Goal: Navigation & Orientation: Find specific page/section

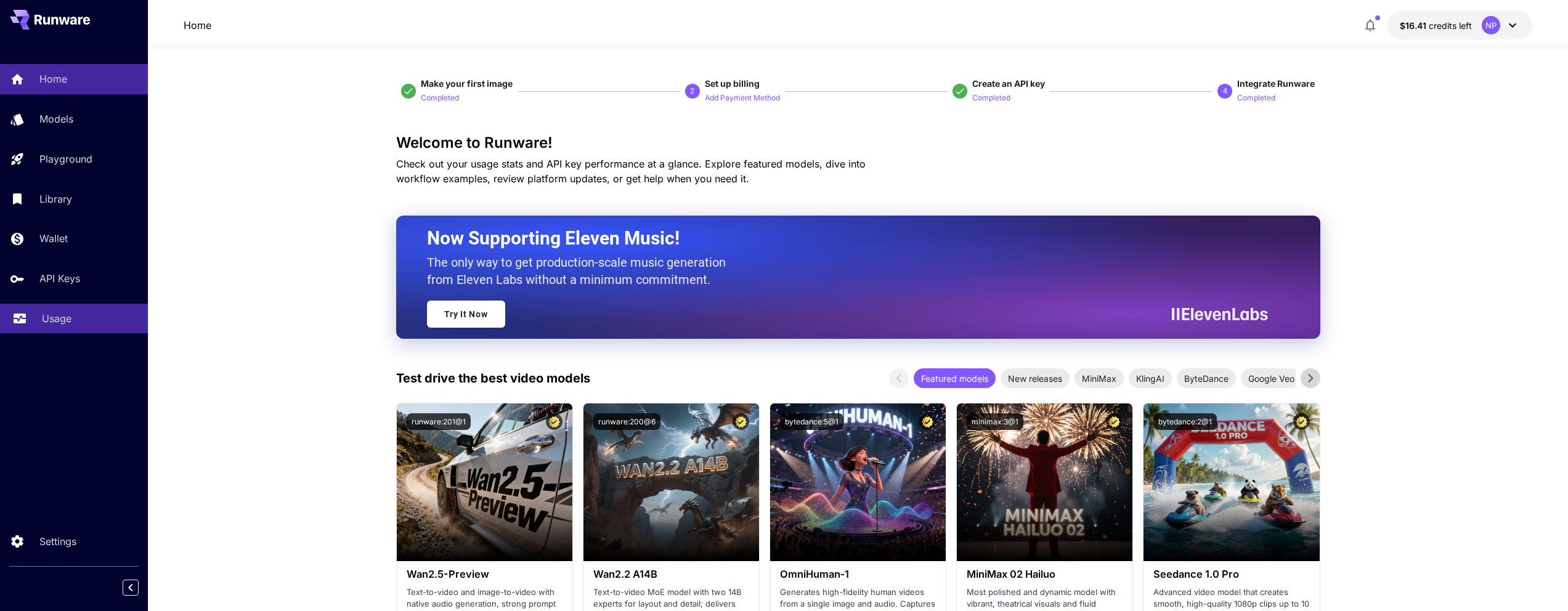
click at [37, 314] on link "Usage" at bounding box center [74, 319] width 148 height 31
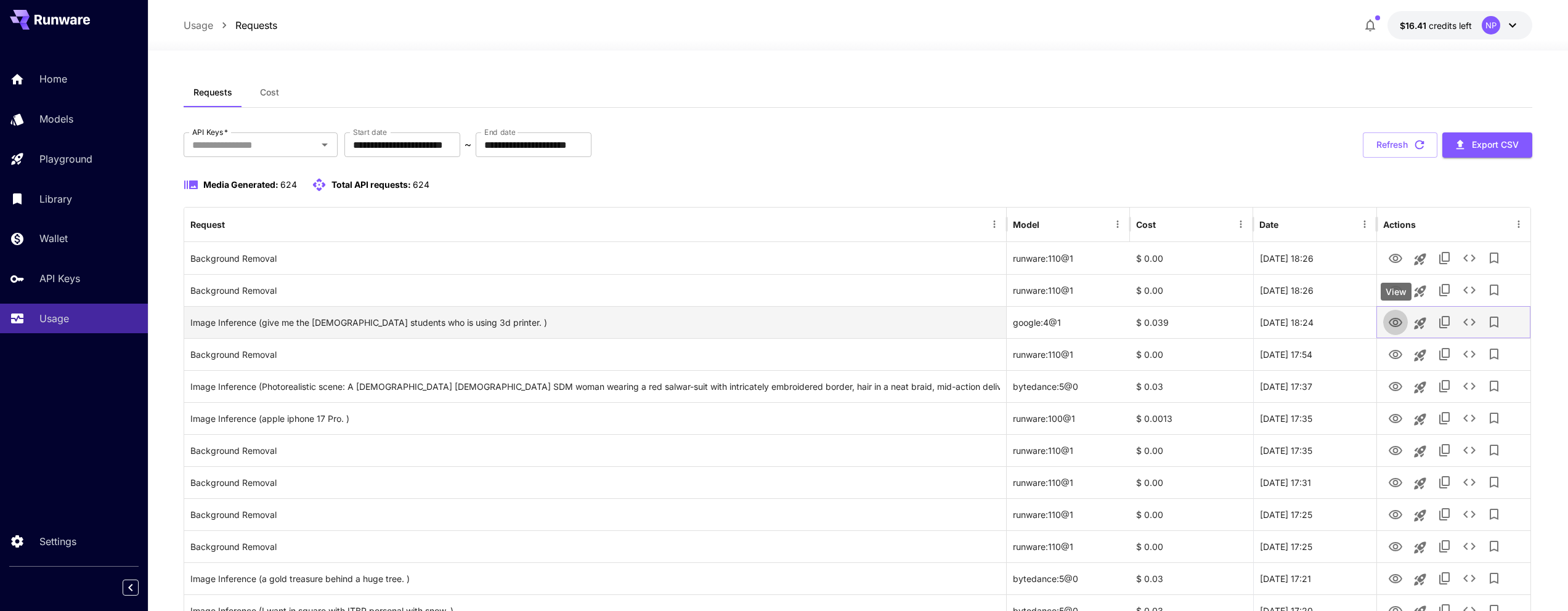
click at [1399, 325] on icon "View" at bounding box center [1396, 322] width 14 height 9
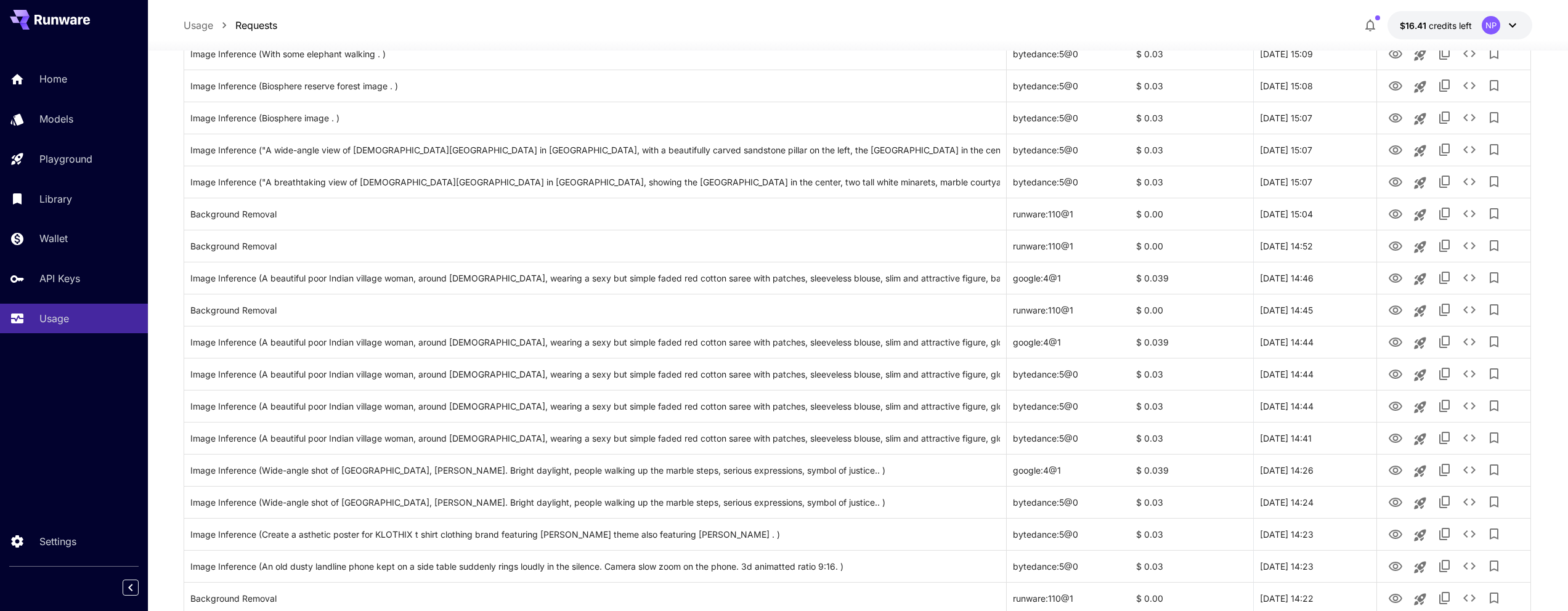
scroll to position [1303, 0]
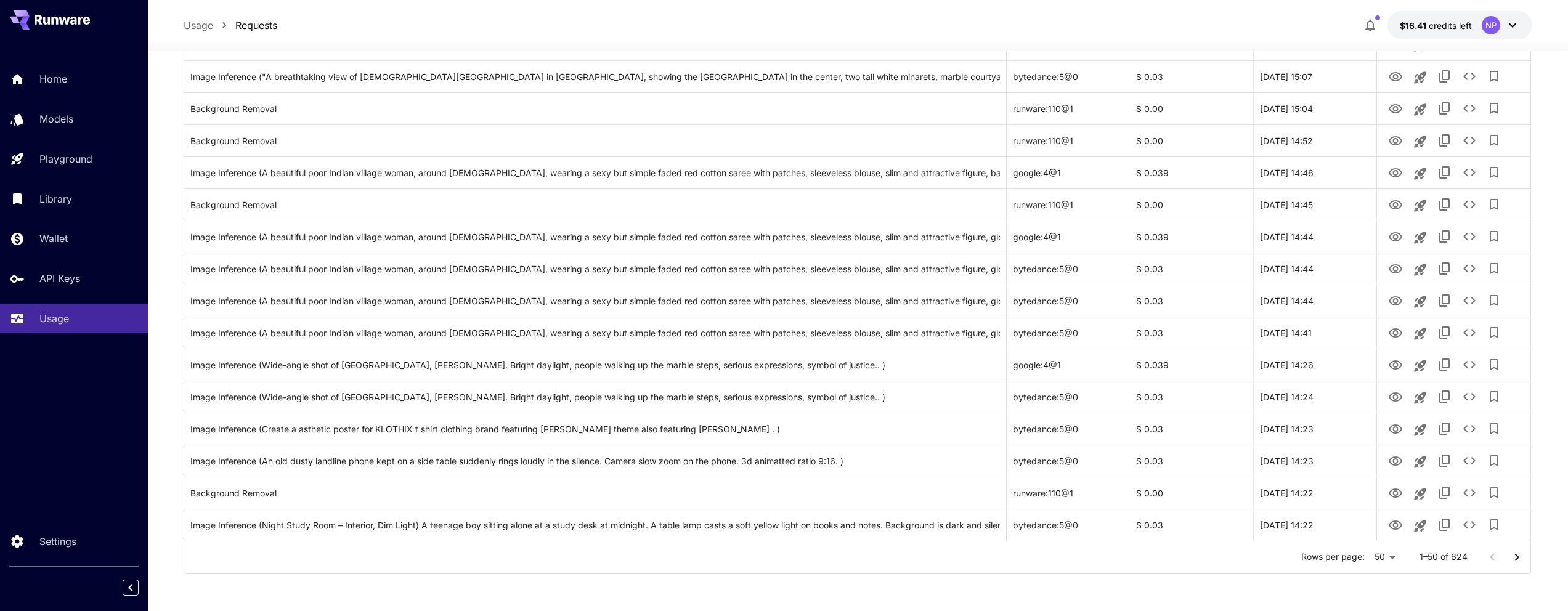
click at [1511, 551] on icon "Go to next page" at bounding box center [1517, 557] width 15 height 15
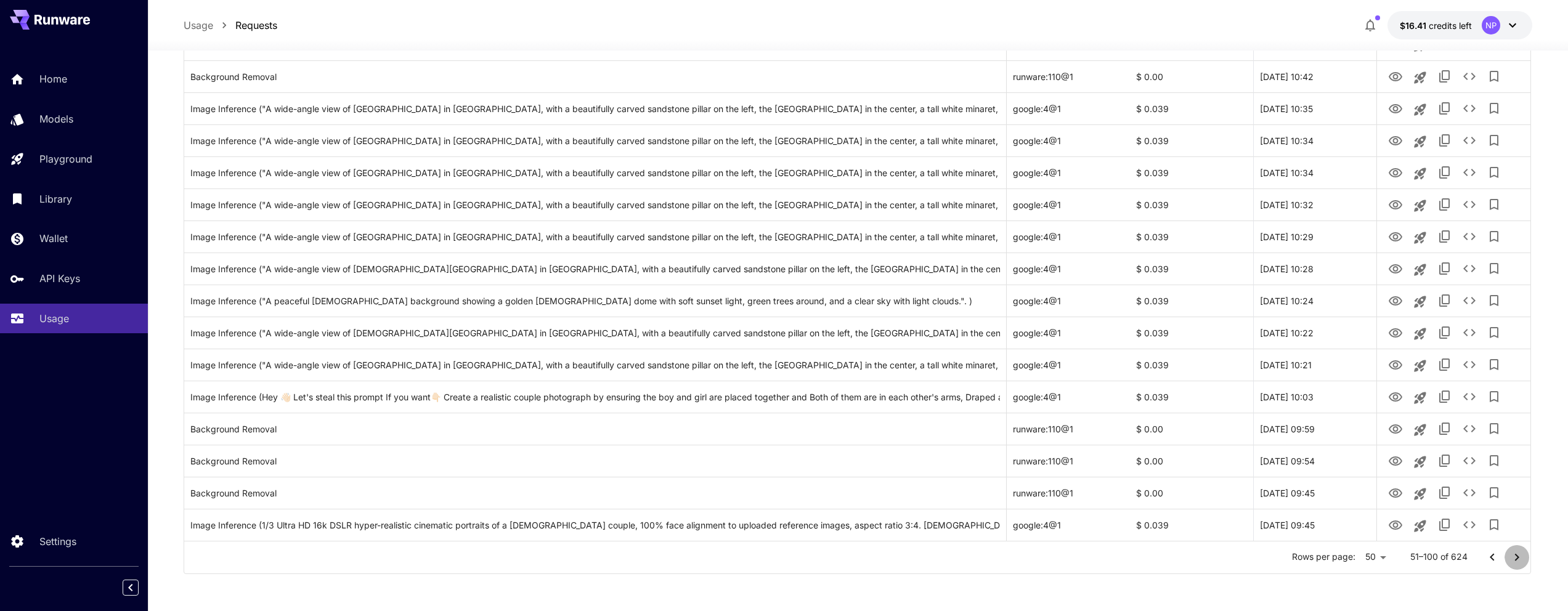
click at [1524, 557] on icon "Go to next page" at bounding box center [1517, 557] width 15 height 15
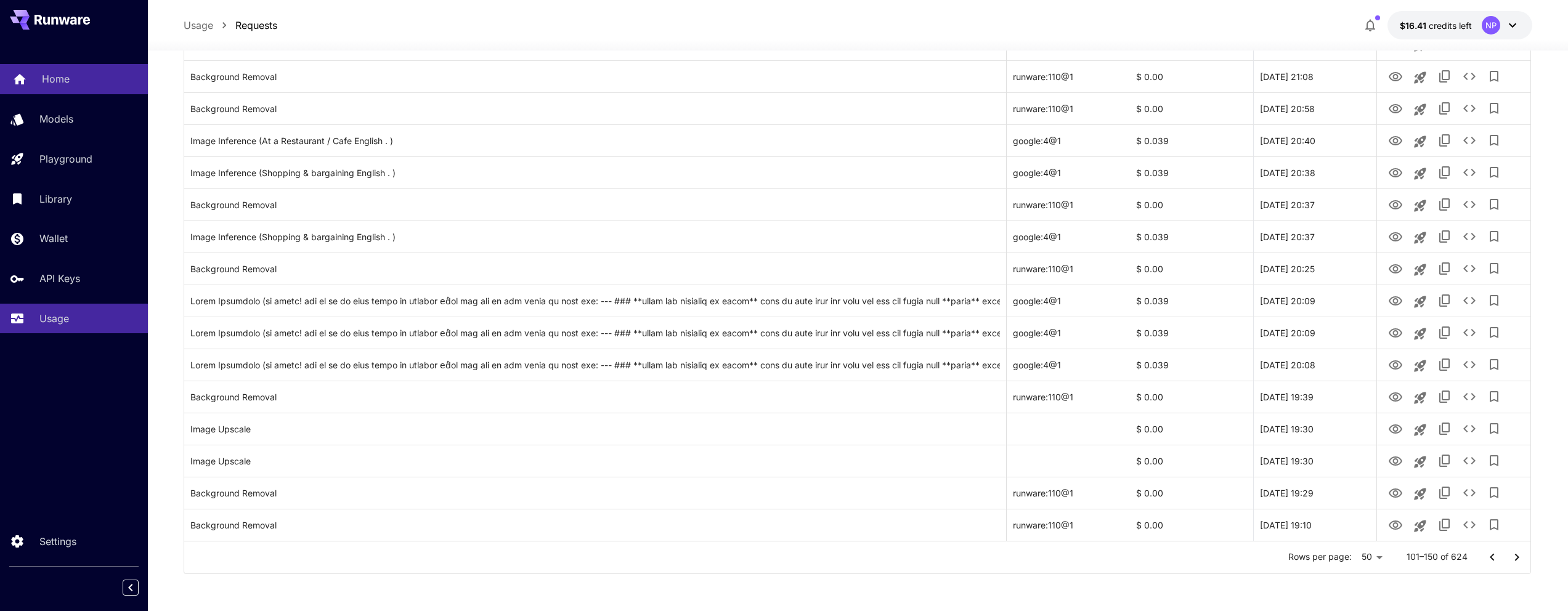
click at [92, 94] on link "Home" at bounding box center [74, 79] width 148 height 31
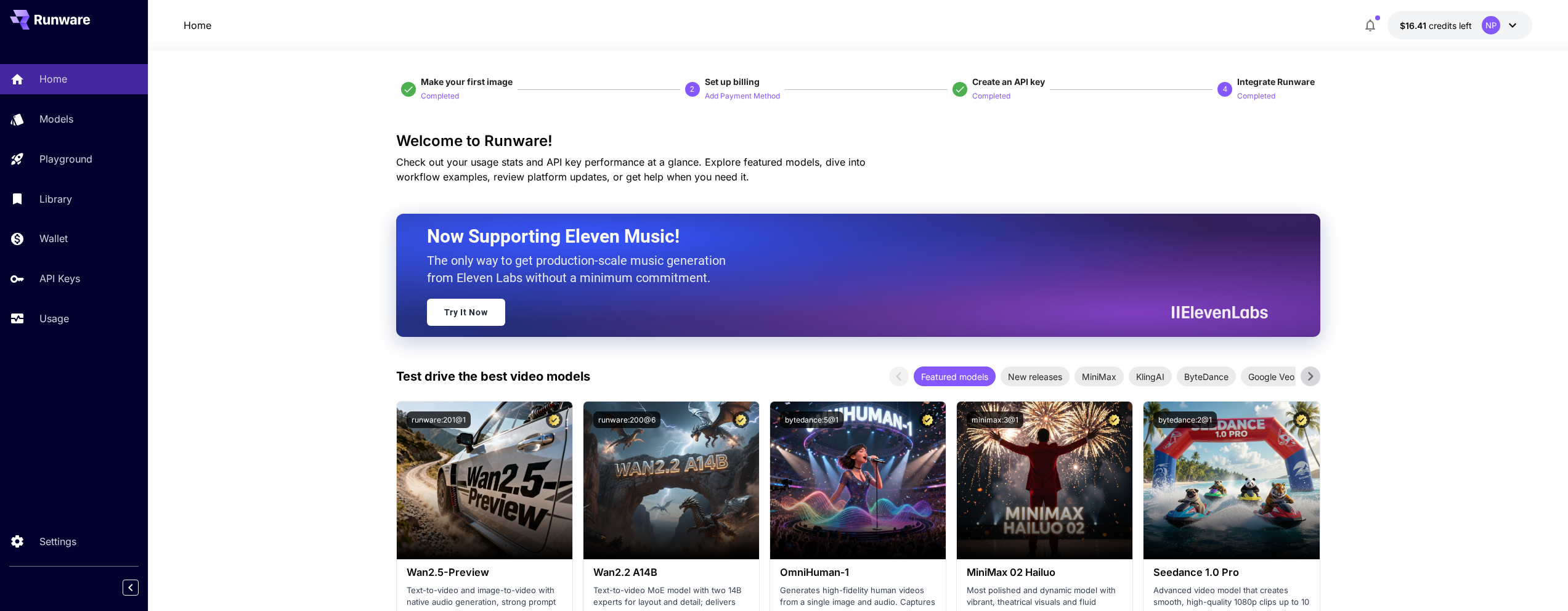
scroll to position [2, 0]
click at [77, 310] on link "Usage" at bounding box center [74, 319] width 148 height 31
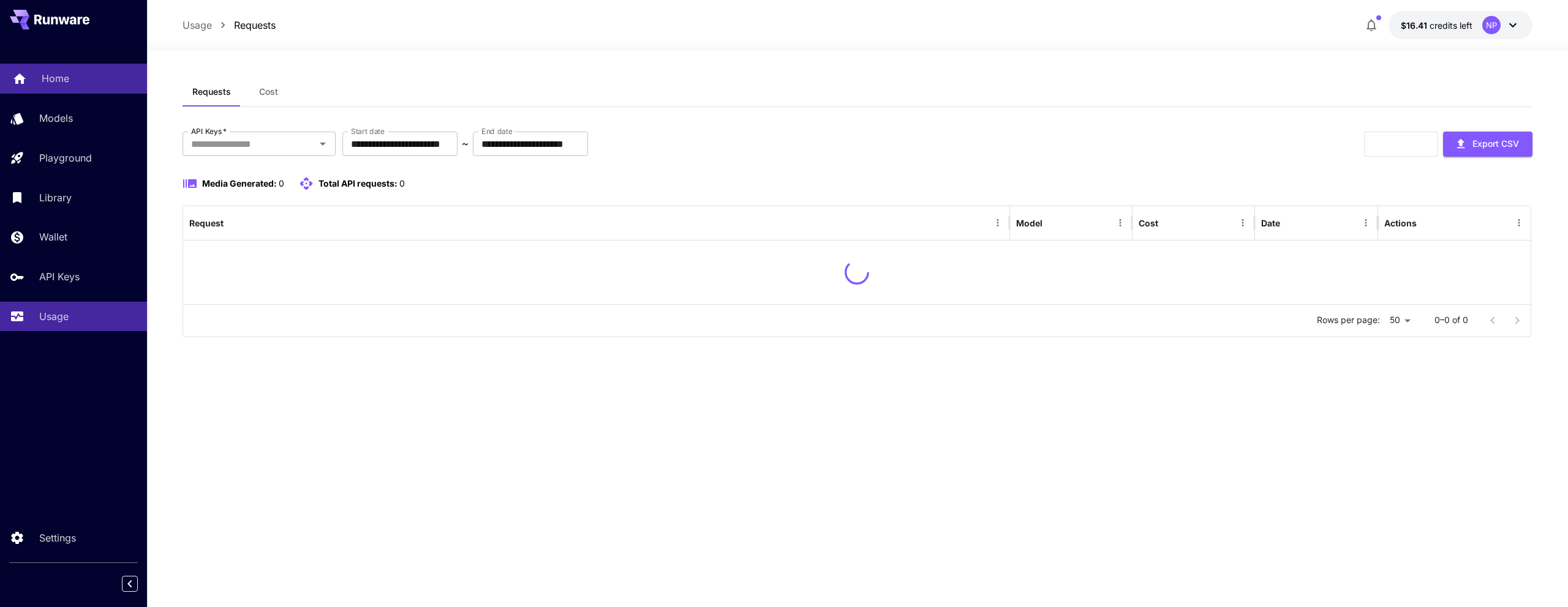
click at [85, 81] on div "Home" at bounding box center [90, 78] width 96 height 14
